Goal: Task Accomplishment & Management: Manage account settings

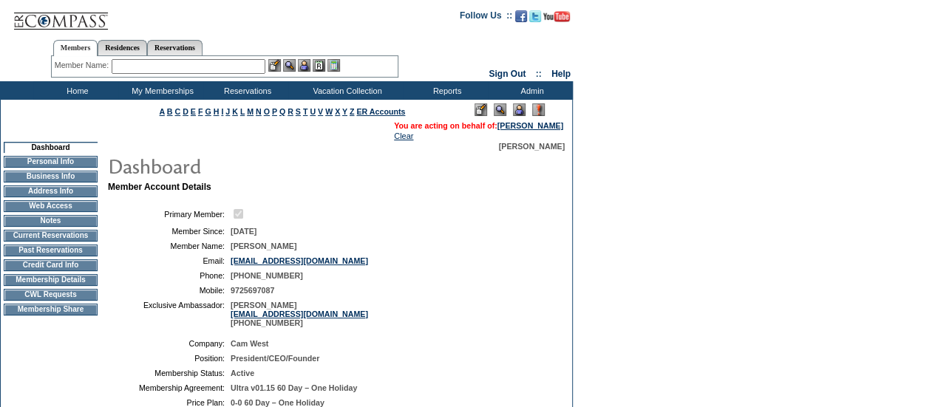
click at [40, 268] on td "Credit Card Info" at bounding box center [51, 265] width 94 height 12
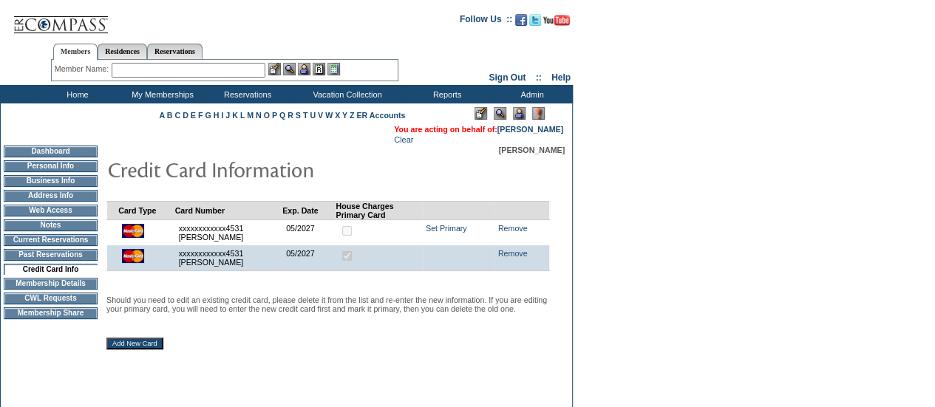
click at [78, 97] on td "Home" at bounding box center [75, 94] width 85 height 18
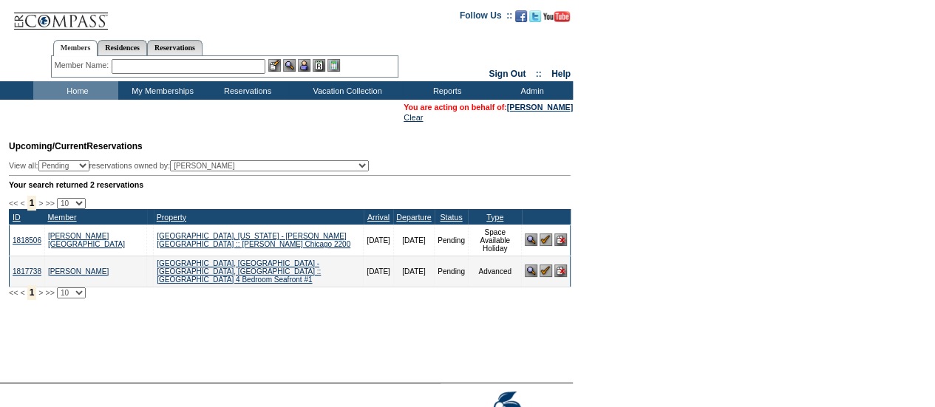
click at [207, 63] on input "text" at bounding box center [189, 66] width 154 height 15
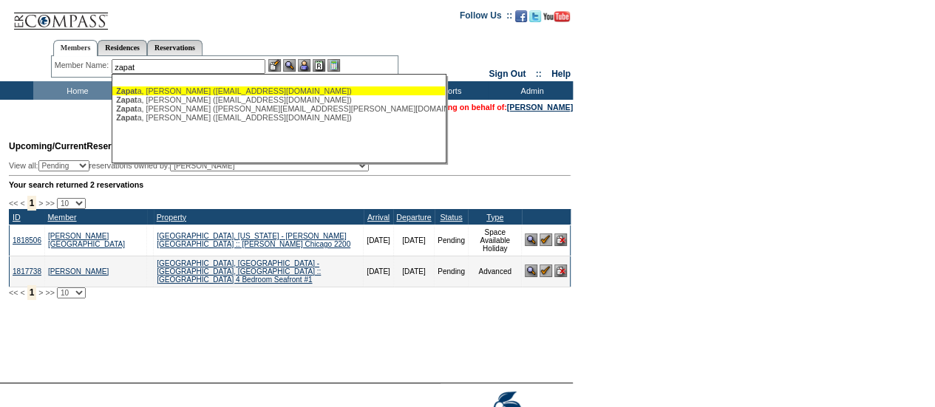
click at [190, 90] on div "Zapat a, [PERSON_NAME] ([EMAIL_ADDRESS][DOMAIN_NAME])" at bounding box center [278, 90] width 325 height 9
type input "[PERSON_NAME] ([EMAIL_ADDRESS][DOMAIN_NAME])"
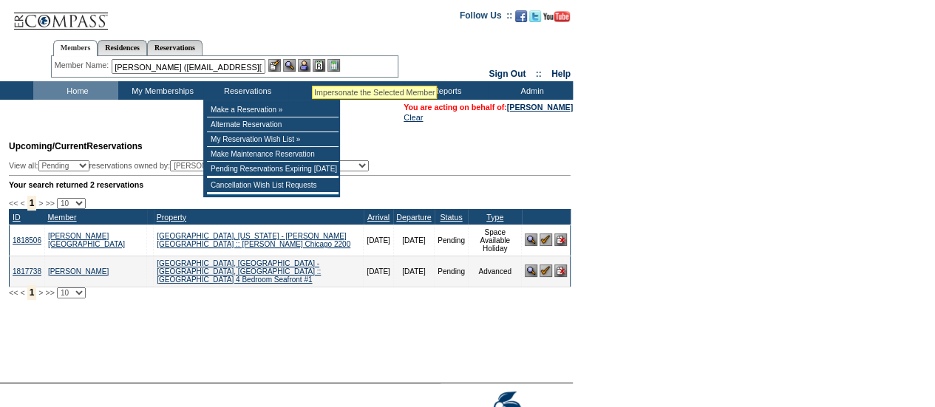
click at [309, 66] on img at bounding box center [304, 65] width 13 height 13
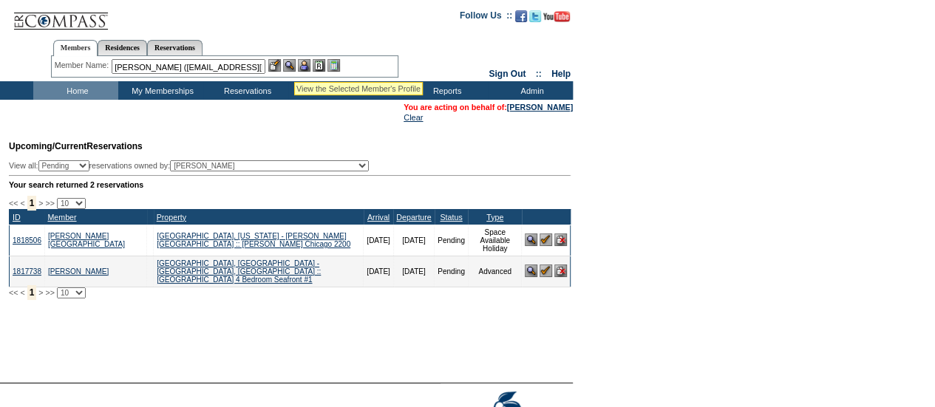
click at [294, 64] on img at bounding box center [289, 65] width 13 height 13
